Goal: Find contact information: Find contact information

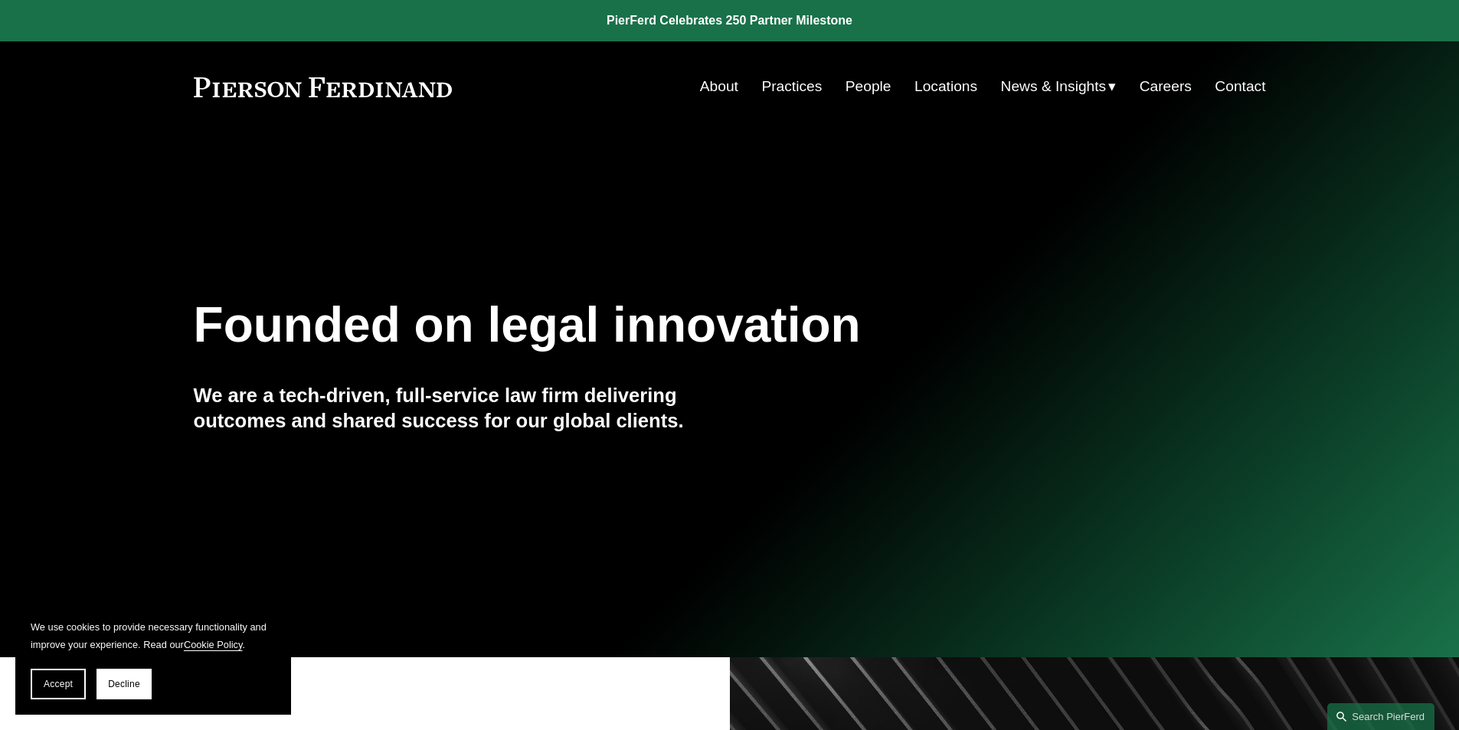
click at [860, 86] on link "People" at bounding box center [869, 86] width 46 height 29
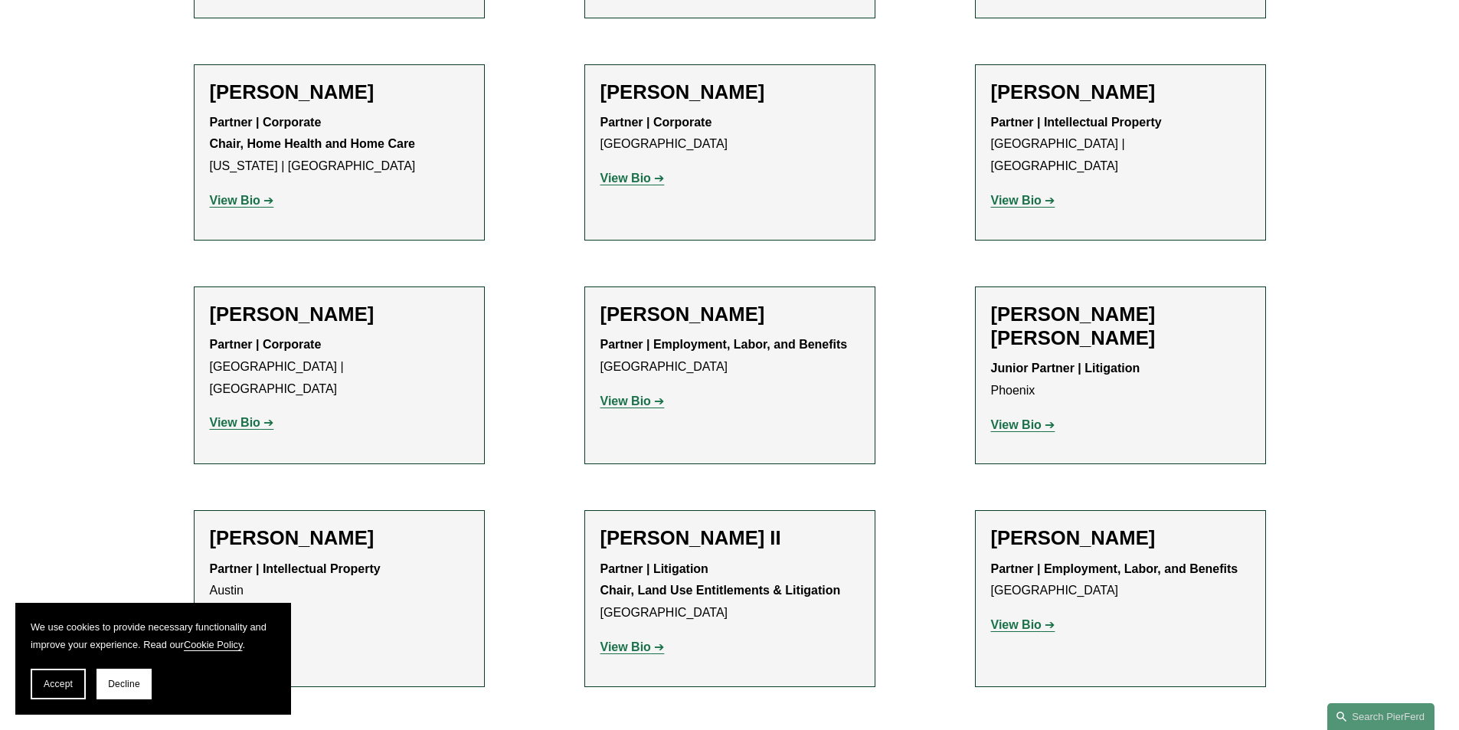
scroll to position [1489, 0]
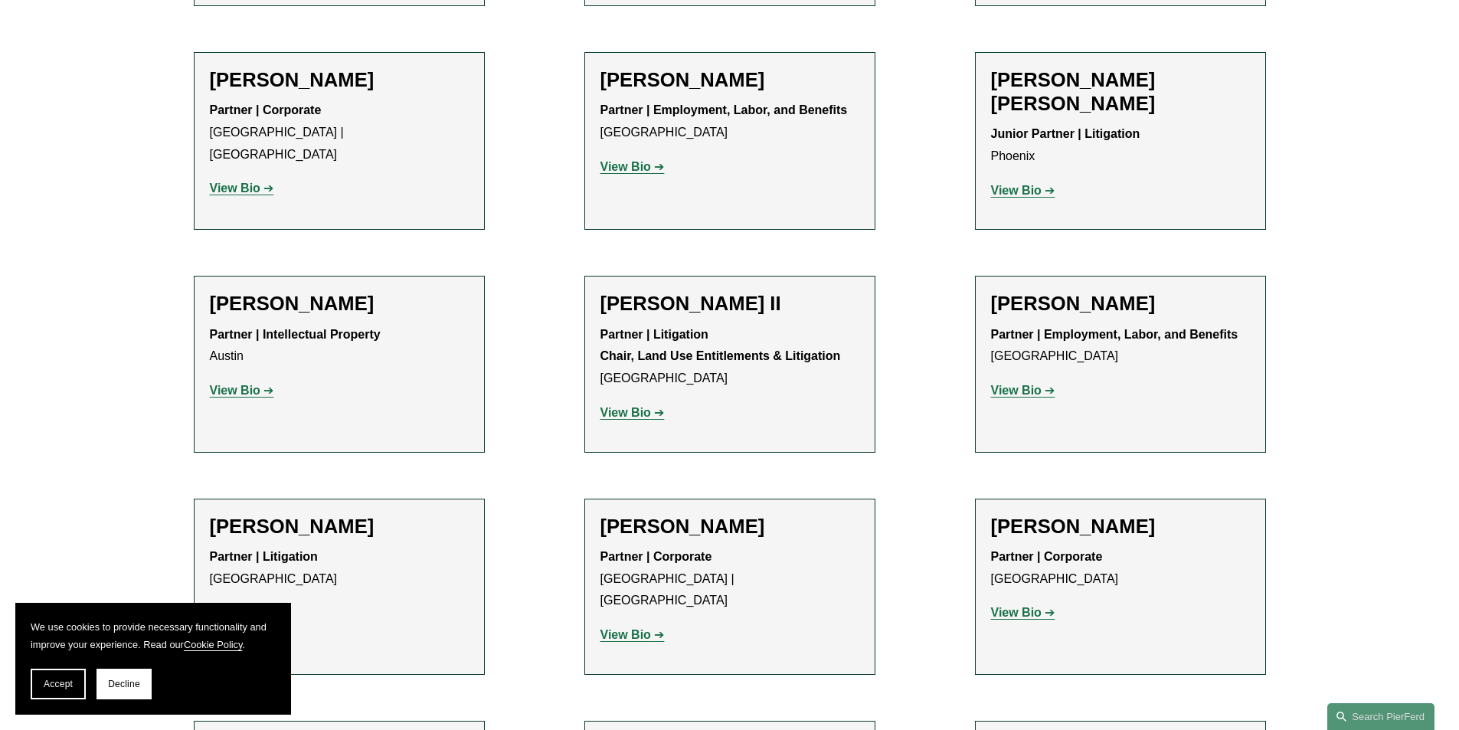
click at [634, 628] on strong "View Bio" at bounding box center [626, 634] width 51 height 13
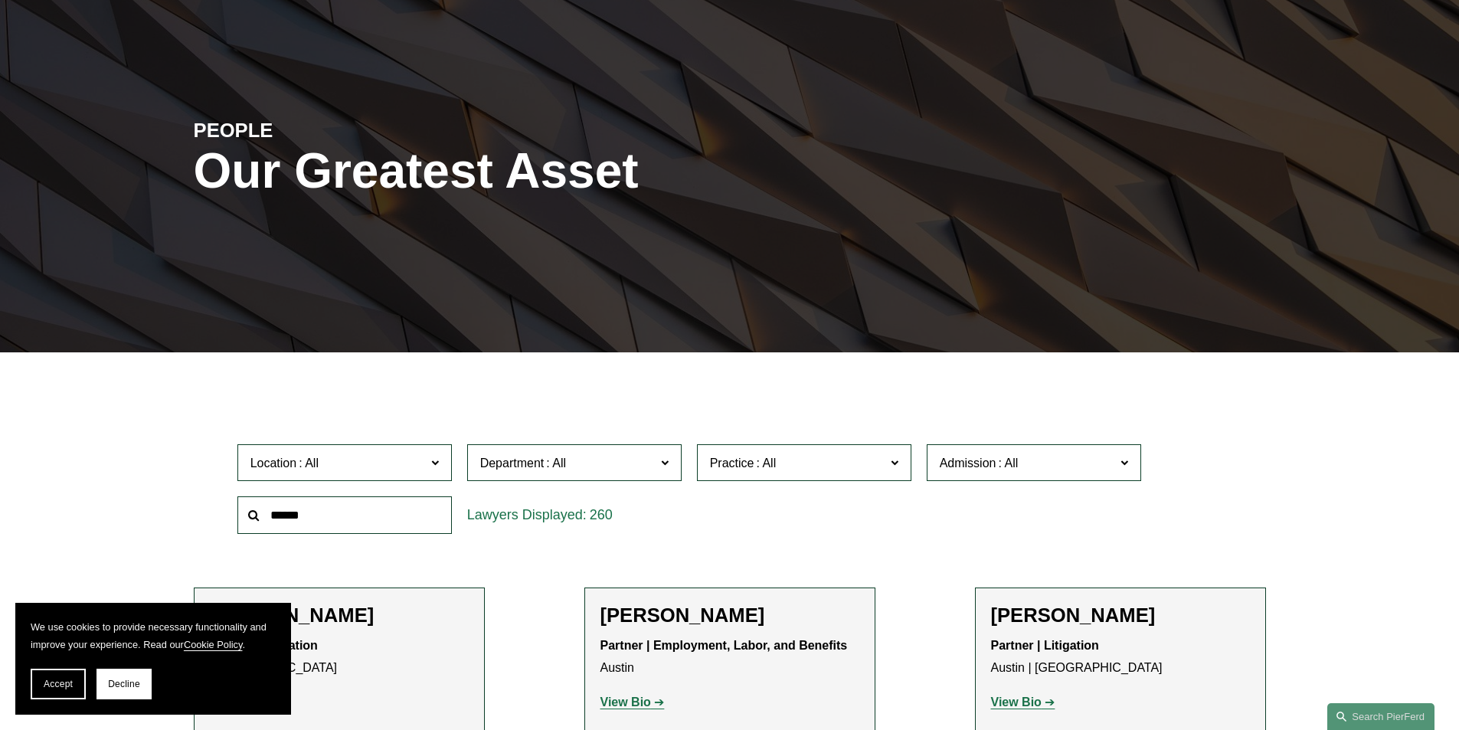
scroll to position [0, 0]
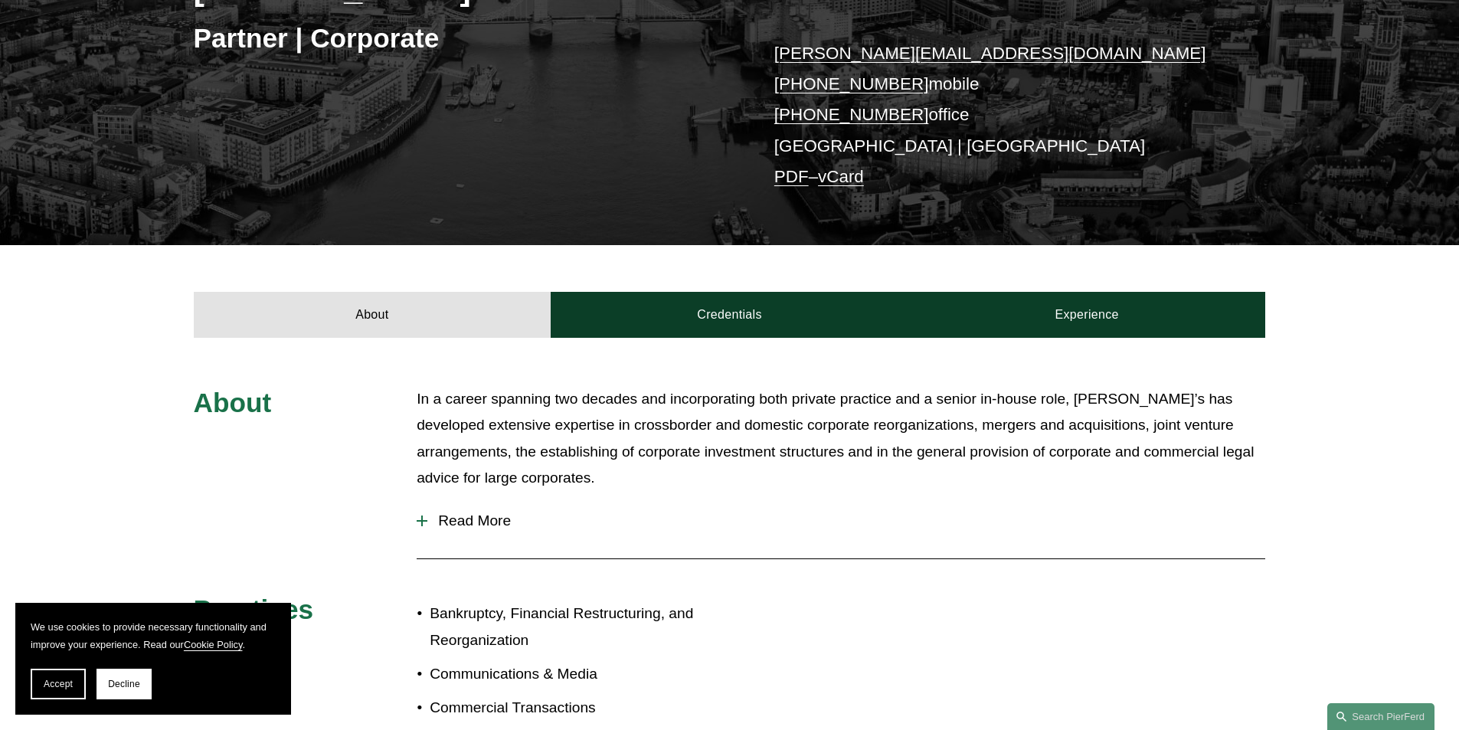
scroll to position [311, 0]
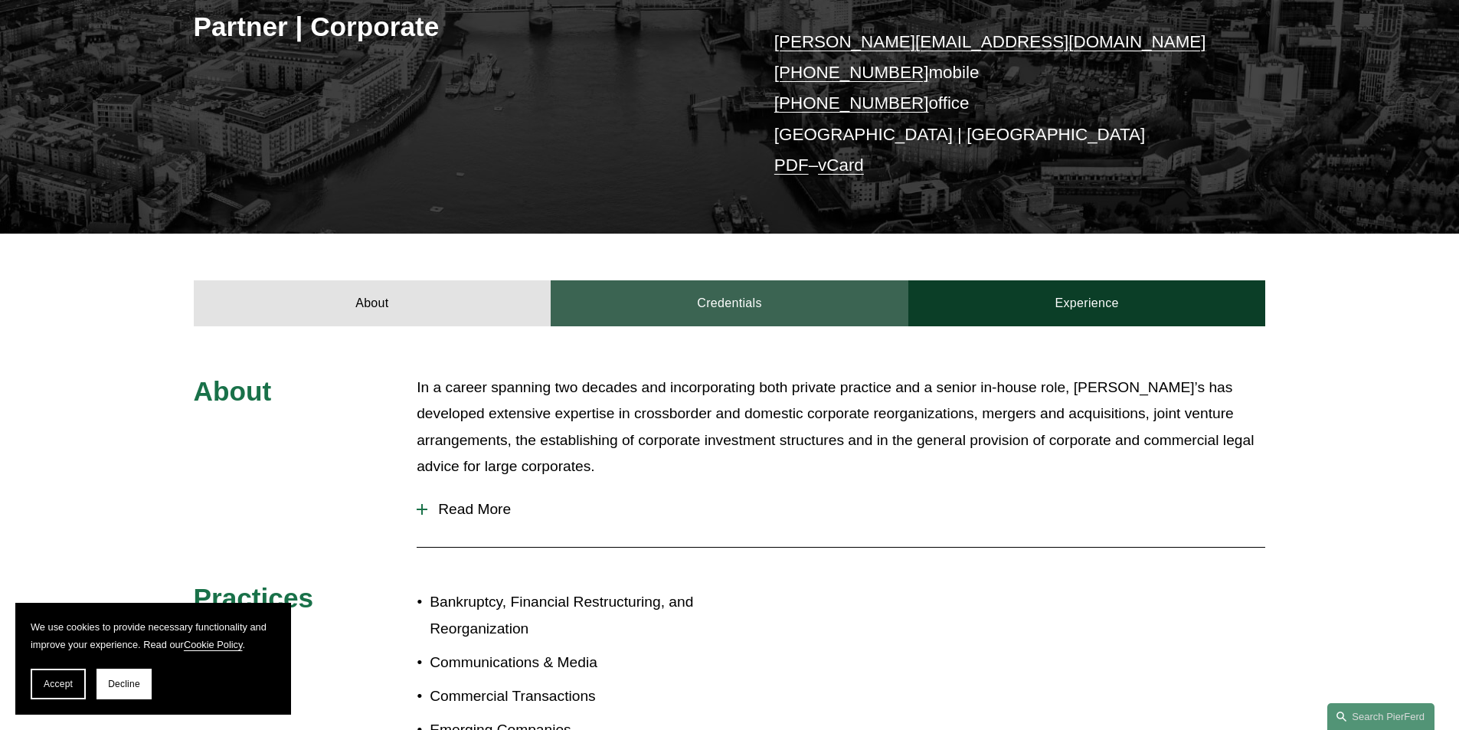
click at [680, 312] on link "Credentials" at bounding box center [730, 303] width 358 height 46
